Goal: Task Accomplishment & Management: Use online tool/utility

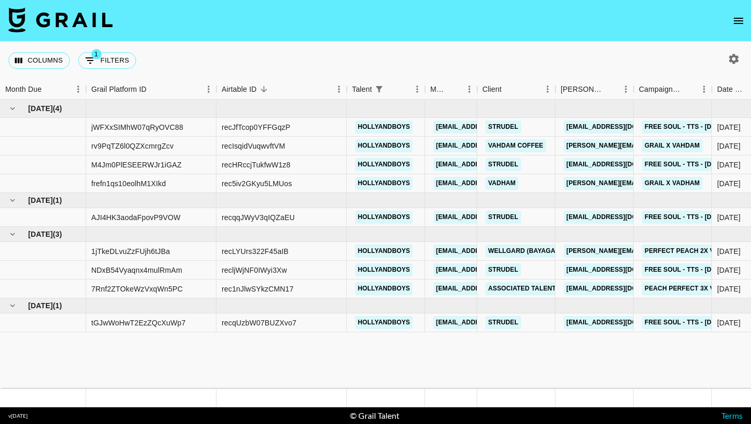
click at [119, 50] on div "Columns 1 Filters + Booking" at bounding box center [74, 61] width 132 height 38
click at [119, 59] on button "1 Filters" at bounding box center [107, 60] width 58 height 17
select select "talentName"
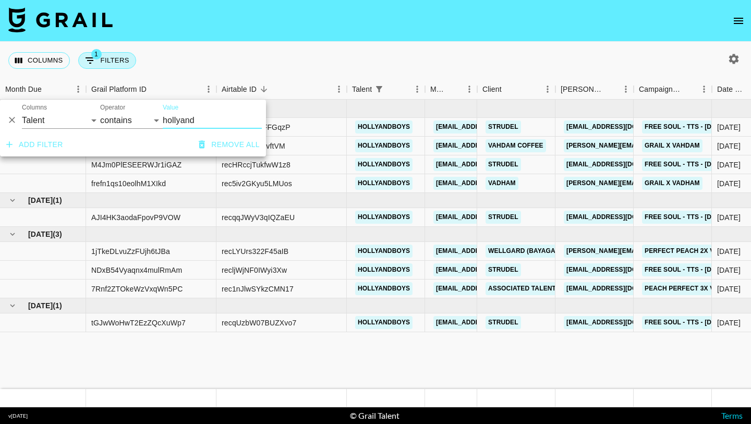
click at [120, 59] on button "1 Filters" at bounding box center [107, 60] width 58 height 17
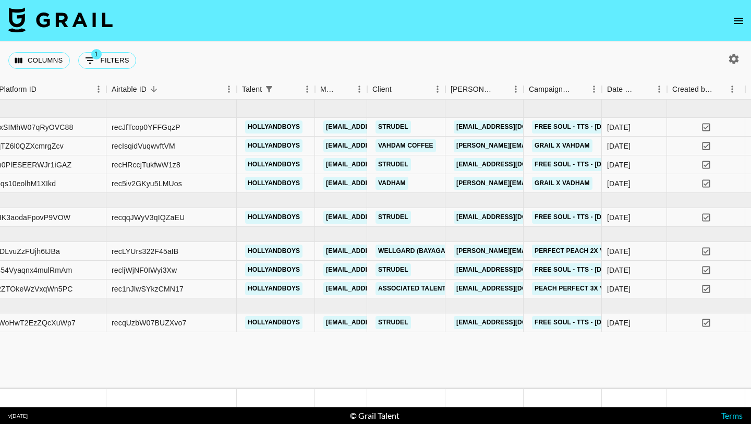
scroll to position [0, 129]
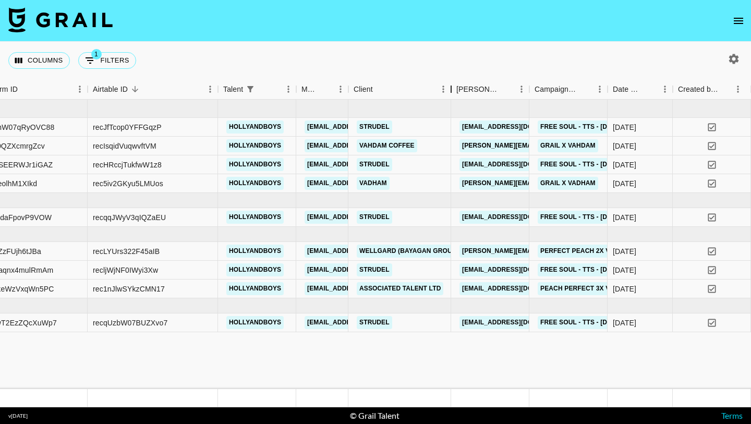
drag, startPoint x: 428, startPoint y: 86, endPoint x: 456, endPoint y: 84, distance: 28.2
click at [456, 84] on div "Client" at bounding box center [451, 89] width 13 height 20
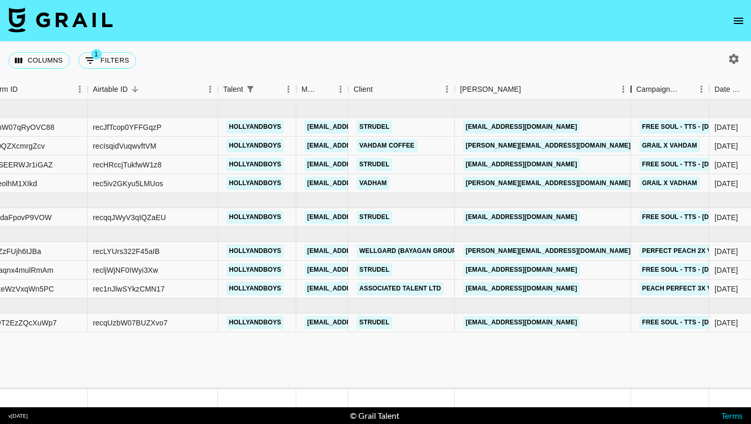
drag, startPoint x: 532, startPoint y: 94, endPoint x: 627, endPoint y: 93, distance: 94.9
click at [627, 93] on div "Booker" at bounding box center [631, 89] width 13 height 20
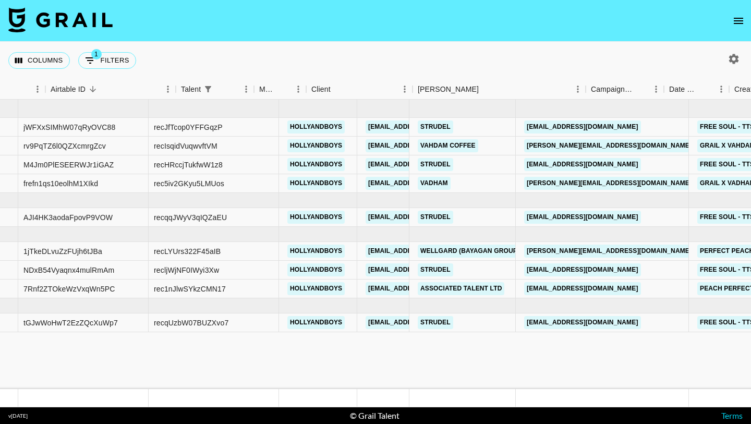
scroll to position [0, 0]
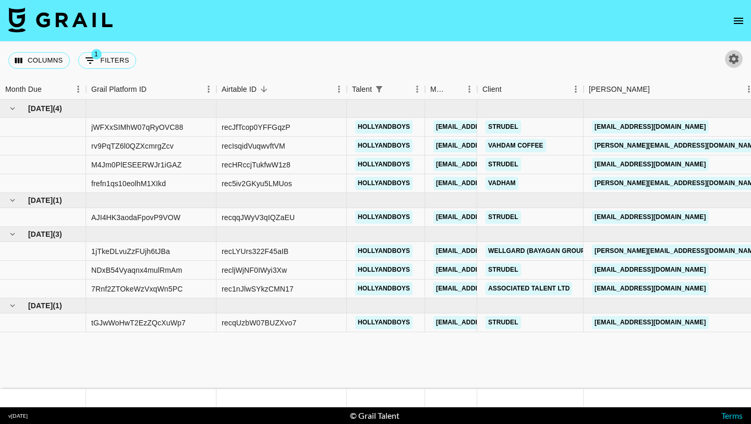
click at [733, 60] on icon "button" at bounding box center [733, 59] width 13 height 13
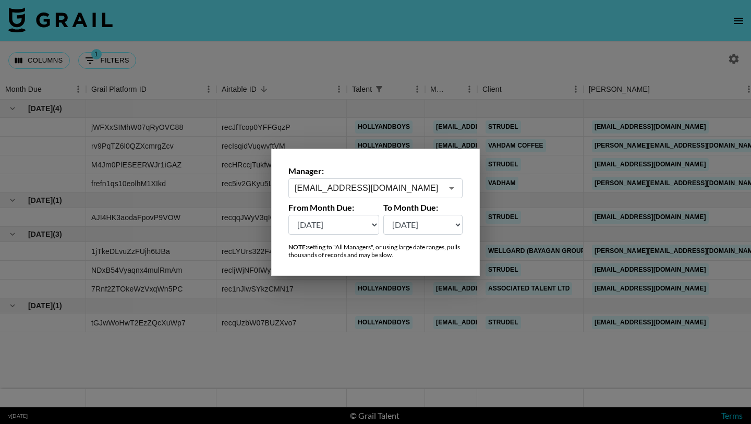
click at [314, 222] on select "[DATE] [DATE] '[DATE] May '[DATE] Mar '[DATE] Jan '[DATE] Nov '[DATE] Sep '[DAT…" at bounding box center [333, 225] width 91 height 20
select select "[DATE]"
click at [288, 215] on select "[DATE] [DATE] '[DATE] May '[DATE] Mar '[DATE] Jan '[DATE] Nov '[DATE] Sep '[DAT…" at bounding box center [333, 225] width 91 height 20
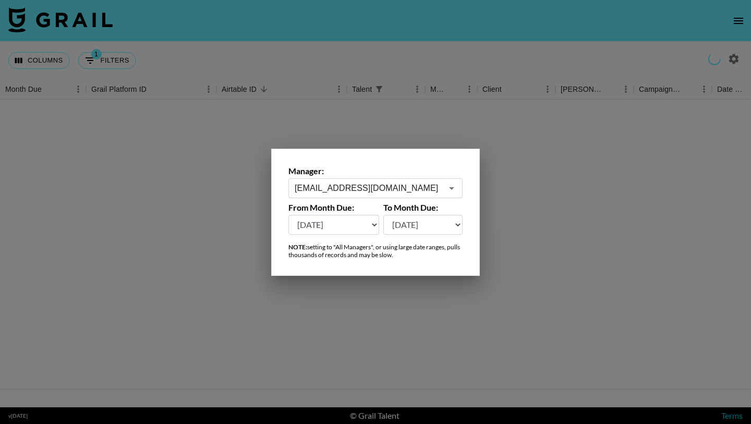
click at [492, 126] on div at bounding box center [375, 212] width 751 height 424
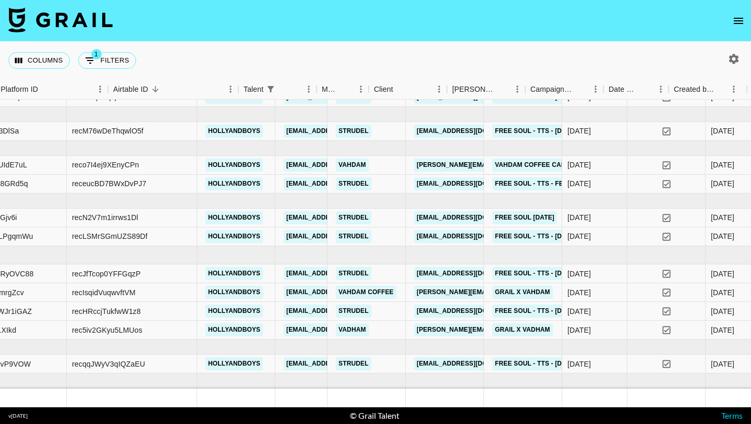
scroll to position [60, 293]
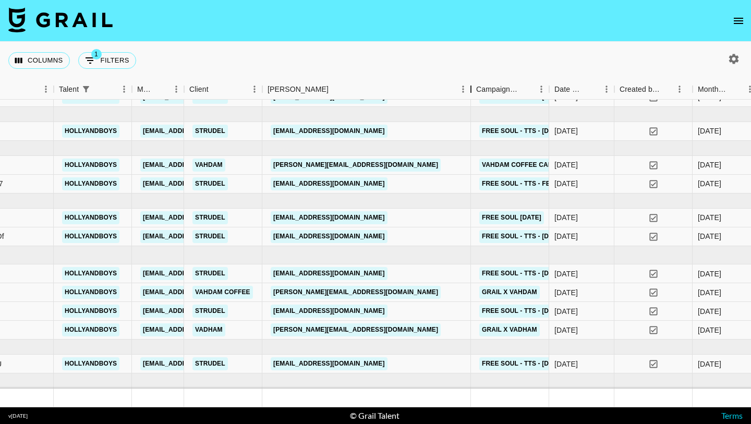
drag, startPoint x: 344, startPoint y: 90, endPoint x: 473, endPoint y: 91, distance: 129.3
click at [473, 91] on div "Booker" at bounding box center [471, 89] width 13 height 20
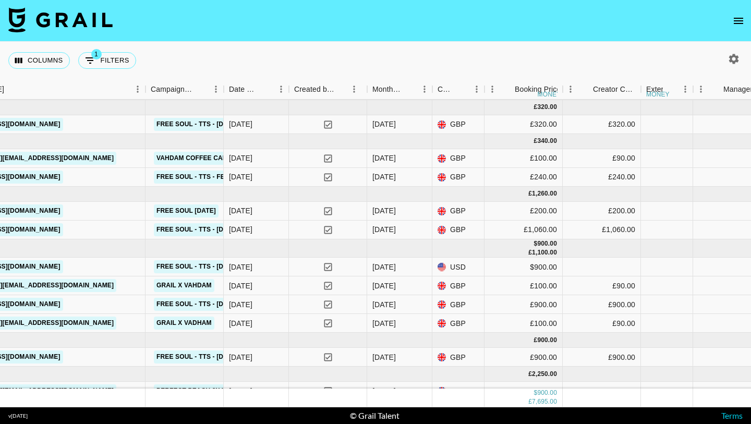
scroll to position [66, 617]
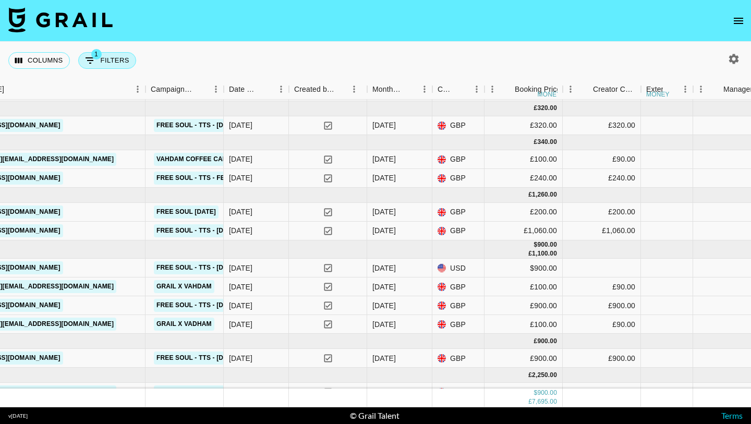
click at [94, 53] on span "1" at bounding box center [96, 54] width 10 height 10
select select "talentName"
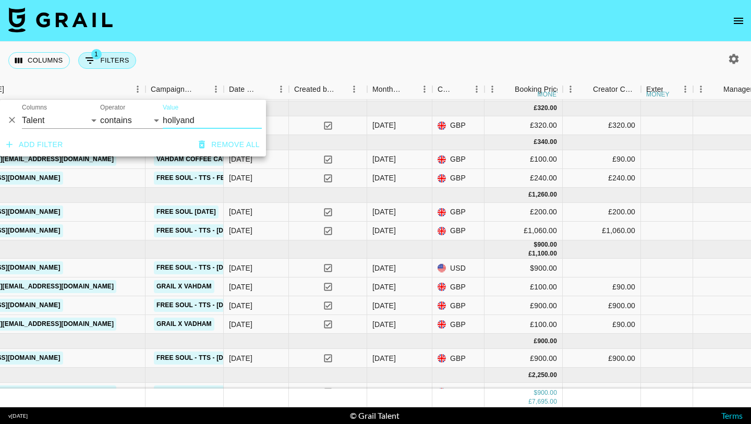
click at [105, 53] on button "1 Filters" at bounding box center [107, 60] width 58 height 17
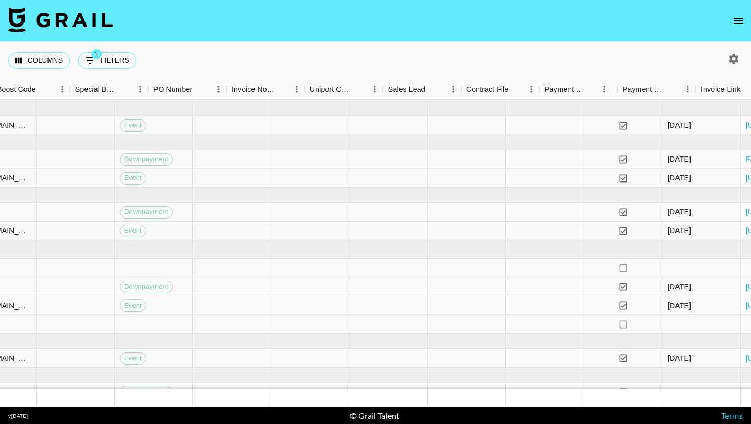
scroll to position [66, 1684]
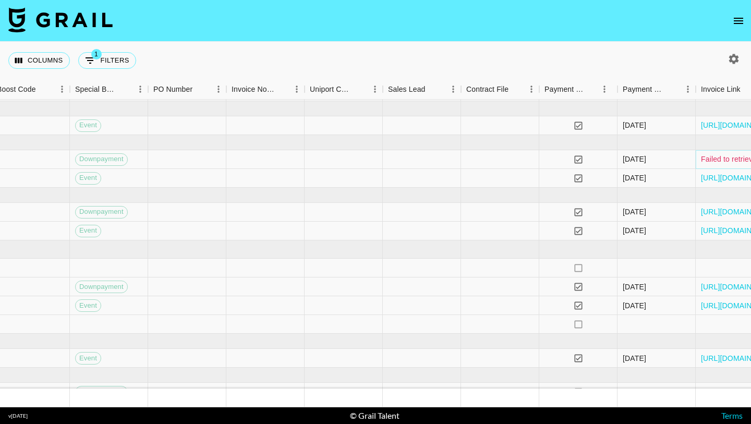
click at [713, 164] on link "Failed to retrieve original invoice" at bounding box center [754, 159] width 107 height 10
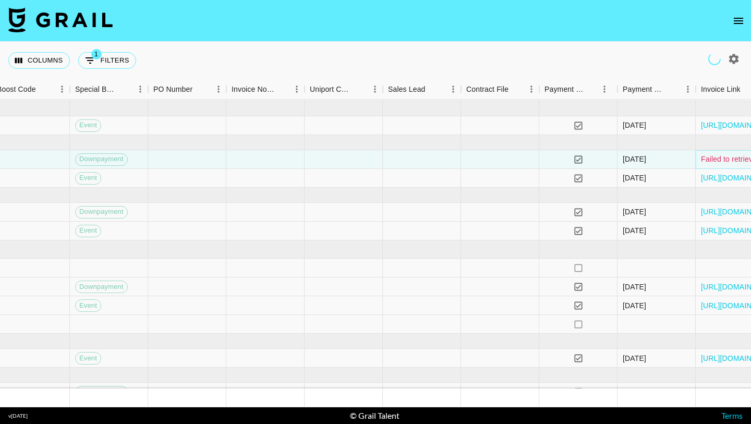
scroll to position [66, 1619]
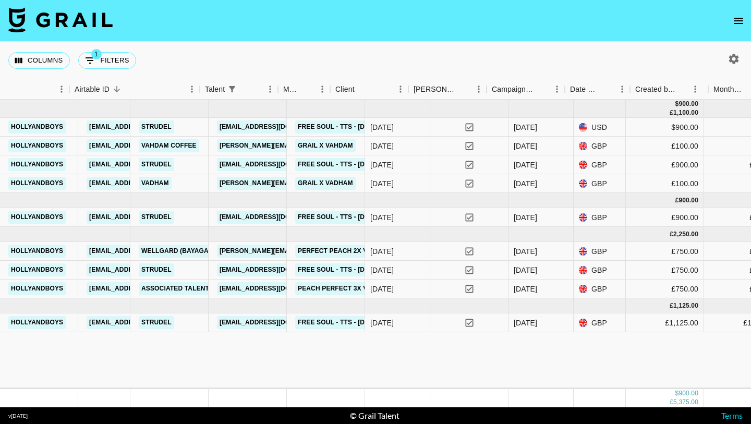
scroll to position [0, 496]
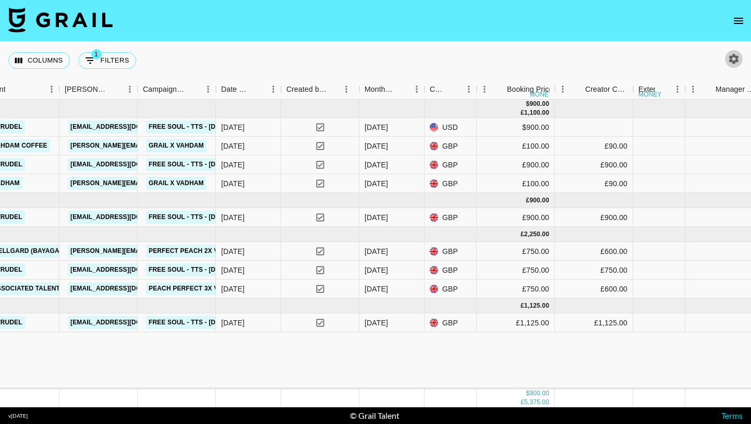
click at [733, 56] on icon "button" at bounding box center [734, 59] width 10 height 10
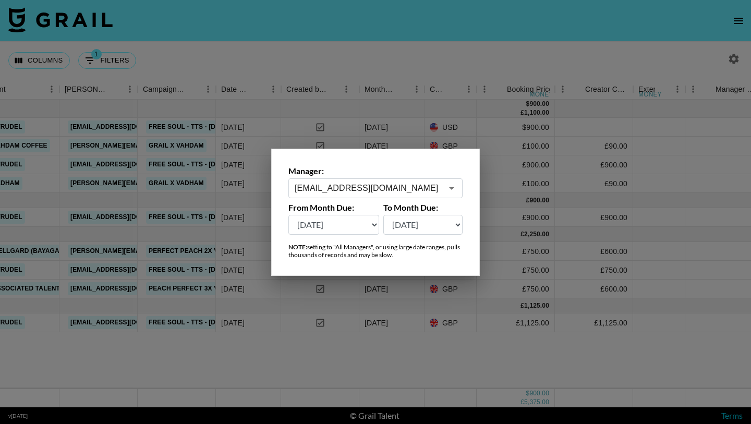
click at [302, 234] on select "[DATE] [DATE] '[DATE] May '[DATE] Mar '[DATE] Jan '[DATE] Nov '[DATE] Sep '[DAT…" at bounding box center [333, 225] width 91 height 20
click at [333, 222] on select "[DATE] [DATE] '[DATE] May '[DATE] Mar '[DATE] Jan '[DATE] Nov '[DATE] Sep '[DAT…" at bounding box center [333, 225] width 91 height 20
select select "[DATE]"
click at [288, 215] on select "[DATE] [DATE] '[DATE] May '[DATE] Mar '[DATE] Jan '[DATE] Nov '[DATE] Sep '[DAT…" at bounding box center [333, 225] width 91 height 20
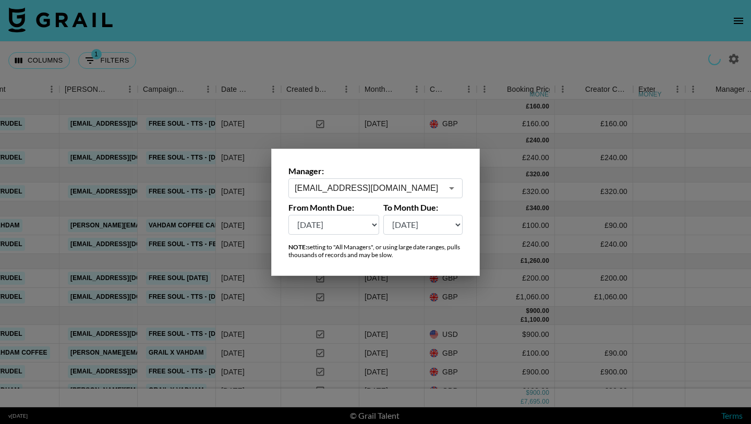
click at [405, 312] on div at bounding box center [375, 212] width 751 height 424
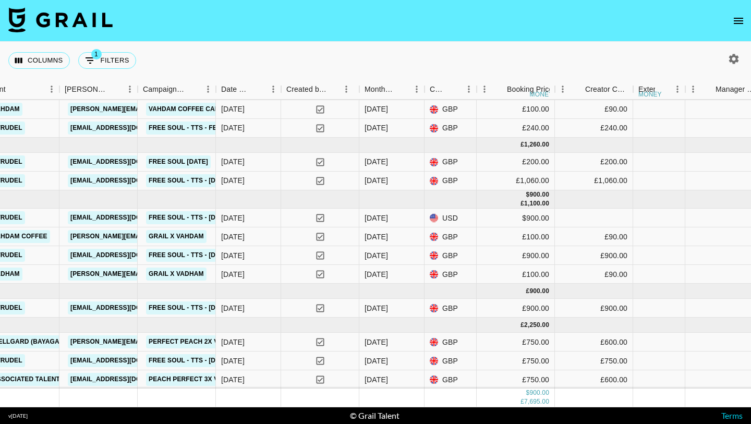
scroll to position [116, 488]
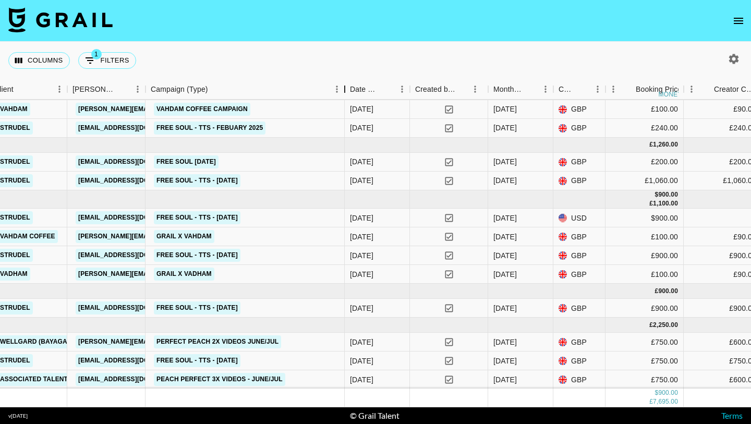
drag, startPoint x: 226, startPoint y: 87, endPoint x: 422, endPoint y: 101, distance: 196.6
click at [422, 101] on div "Month Due Grail Platform ID Airtable ID Talent Manager Client [PERSON_NAME] Cam…" at bounding box center [375, 243] width 751 height 328
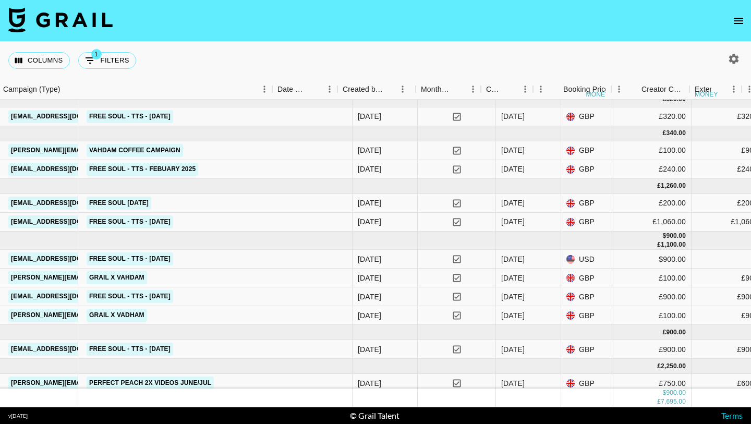
scroll to position [75, 324]
